Goal: Task Accomplishment & Management: Manage account settings

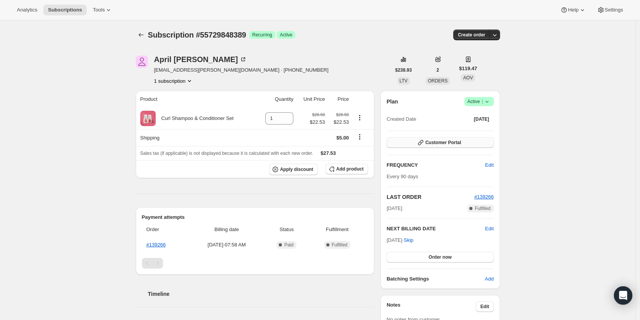
click at [429, 146] on button "Customer Portal" at bounding box center [439, 142] width 107 height 11
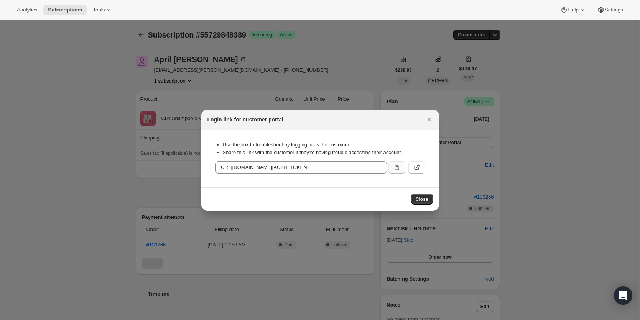
click at [393, 167] on icon ":r2n:" at bounding box center [397, 168] width 8 height 8
click at [428, 119] on icon "Close" at bounding box center [429, 120] width 8 height 8
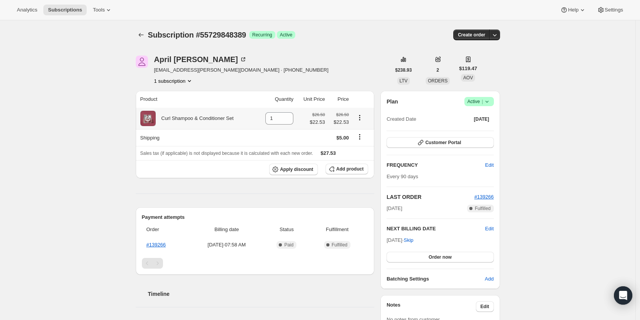
click at [360, 120] on icon "Product actions" at bounding box center [359, 119] width 1 height 1
click at [289, 173] on button "Apply discount" at bounding box center [293, 170] width 49 height 12
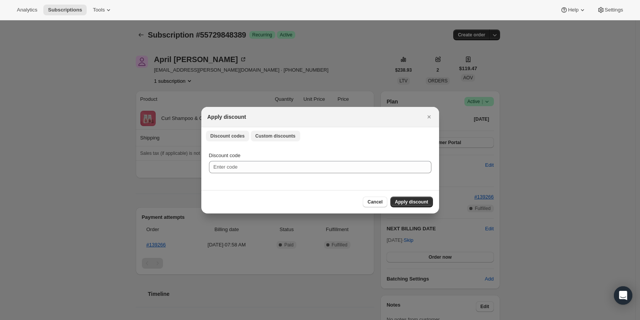
click at [280, 137] on span "Custom discounts" at bounding box center [275, 136] width 40 height 6
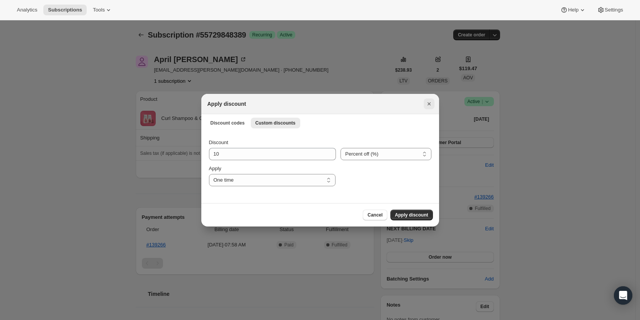
click at [427, 105] on icon "Close" at bounding box center [429, 104] width 8 height 8
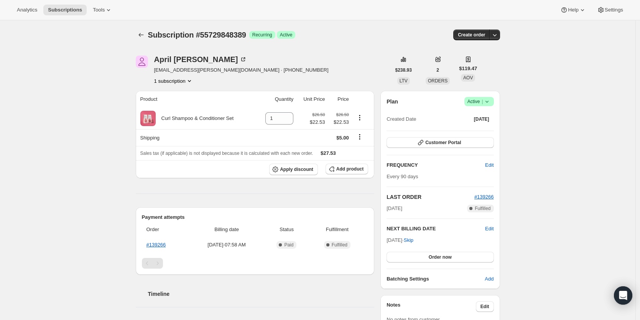
click at [213, 200] on div "Product Quantity Unit Price Price Curl Shampoo & Conditioner Set 1 $26.50 $22.5…" at bounding box center [255, 218] width 239 height 255
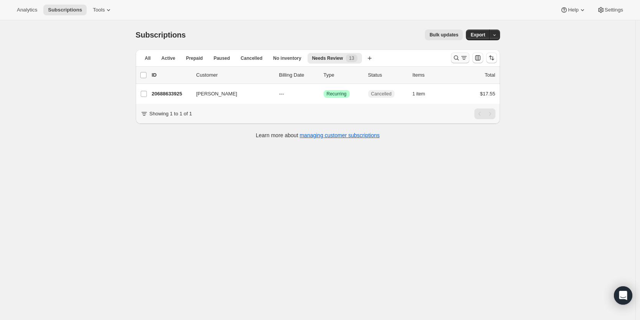
click at [457, 58] on icon "Search and filter results" at bounding box center [456, 58] width 8 height 8
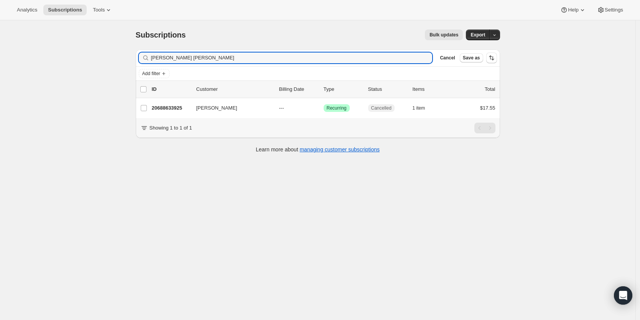
drag, startPoint x: 190, startPoint y: 59, endPoint x: 144, endPoint y: 55, distance: 45.8
click at [144, 55] on div "emma wr Clear" at bounding box center [286, 58] width 294 height 11
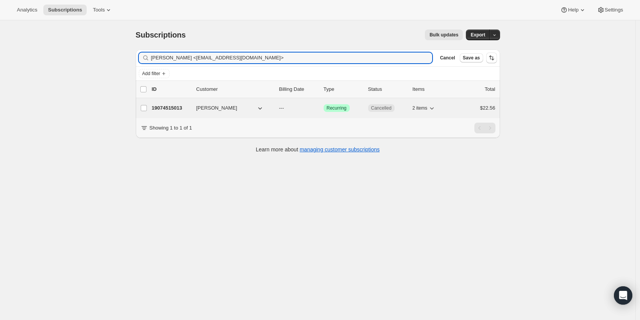
type input "Laurie Salama <Laurie331@yahoo.com>"
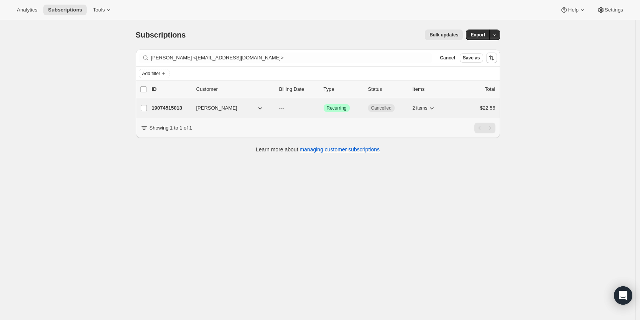
click at [181, 111] on p "19074515013" at bounding box center [171, 108] width 38 height 8
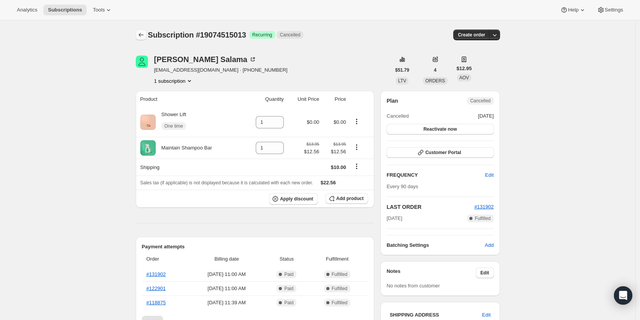
click at [143, 38] on icon "Subscriptions" at bounding box center [141, 35] width 8 height 8
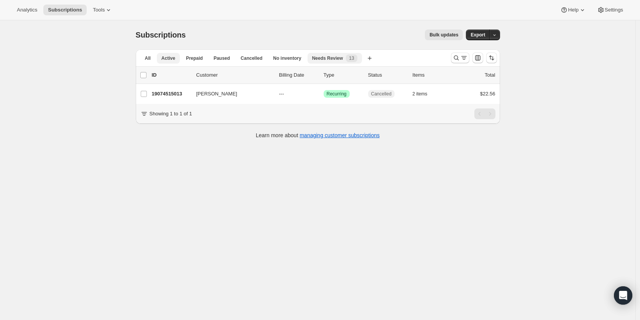
click at [167, 56] on span "Active" at bounding box center [168, 58] width 14 height 6
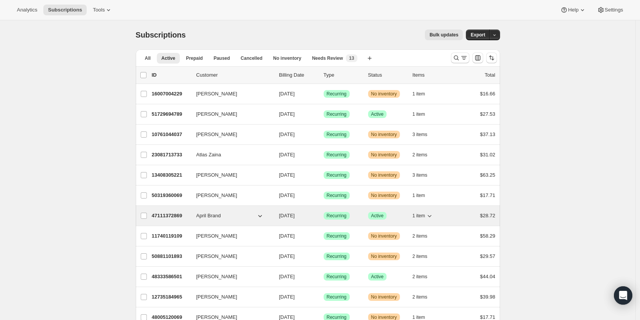
click at [171, 216] on p "47111372869" at bounding box center [171, 216] width 38 height 8
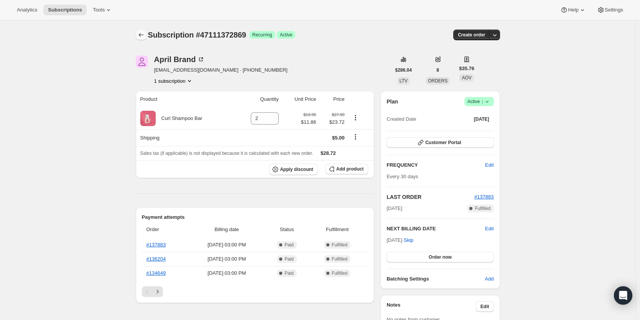
click at [146, 36] on button "Subscriptions" at bounding box center [141, 35] width 11 height 11
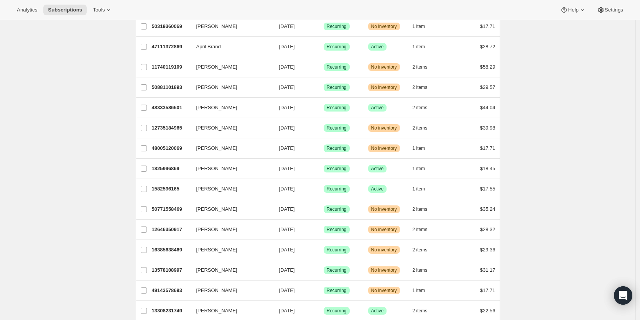
scroll to position [463, 0]
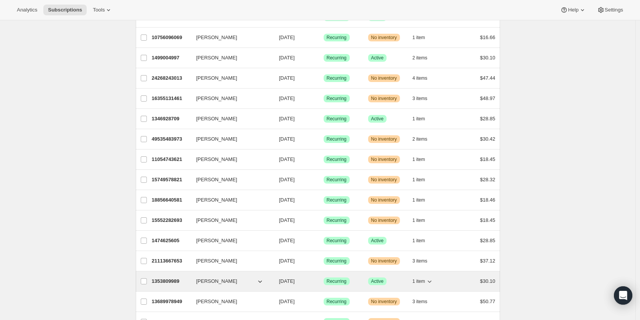
click at [173, 282] on p "1353809989" at bounding box center [171, 282] width 38 height 8
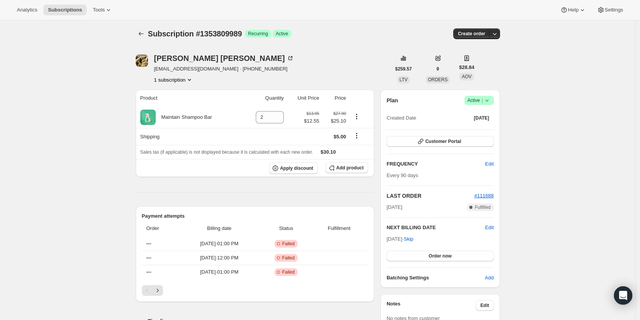
scroll to position [2, 0]
click at [143, 33] on icon "Subscriptions" at bounding box center [141, 34] width 8 height 8
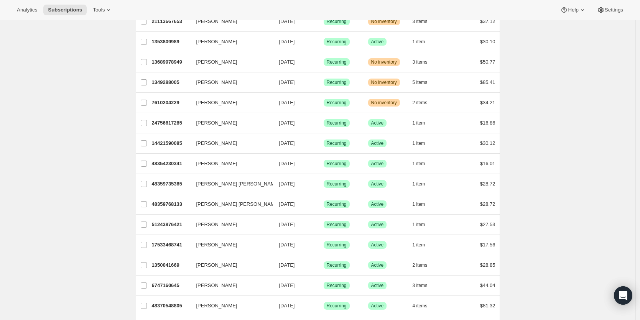
scroll to position [828, 0]
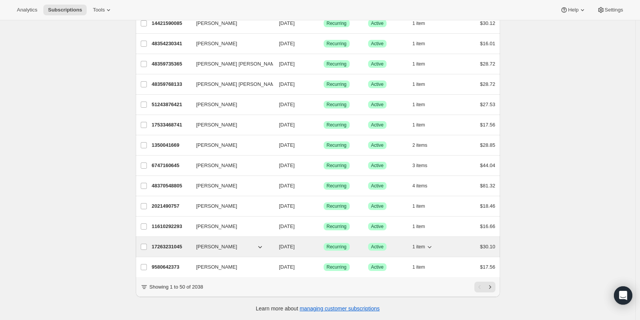
click at [170, 243] on p "17263231045" at bounding box center [171, 247] width 38 height 8
